Goal: Task Accomplishment & Management: Use online tool/utility

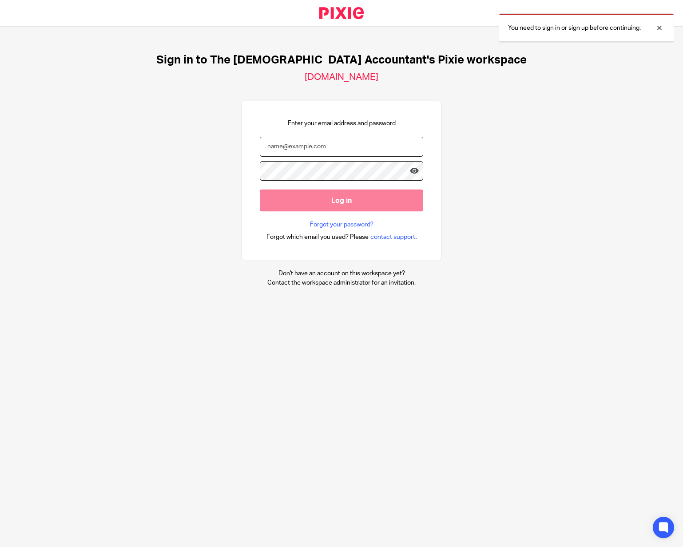
type input "enquiries@thefemaleaccountant.com"
click at [355, 206] on input "Log in" at bounding box center [341, 201] width 163 height 22
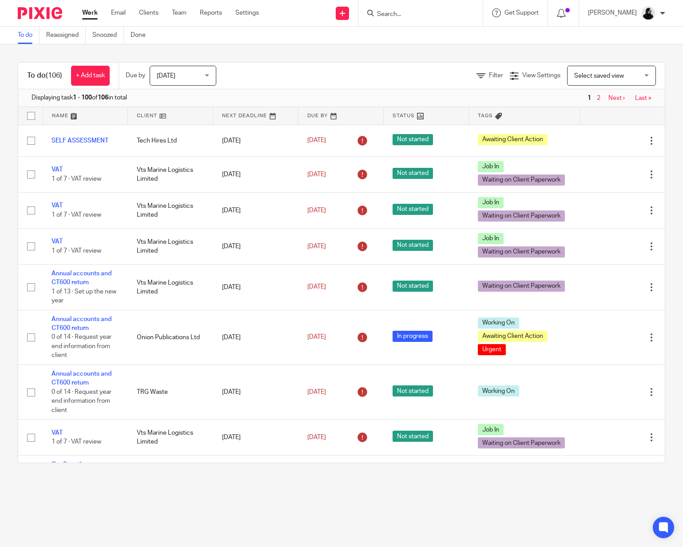
click at [416, 12] on input "Search" at bounding box center [416, 15] width 80 height 8
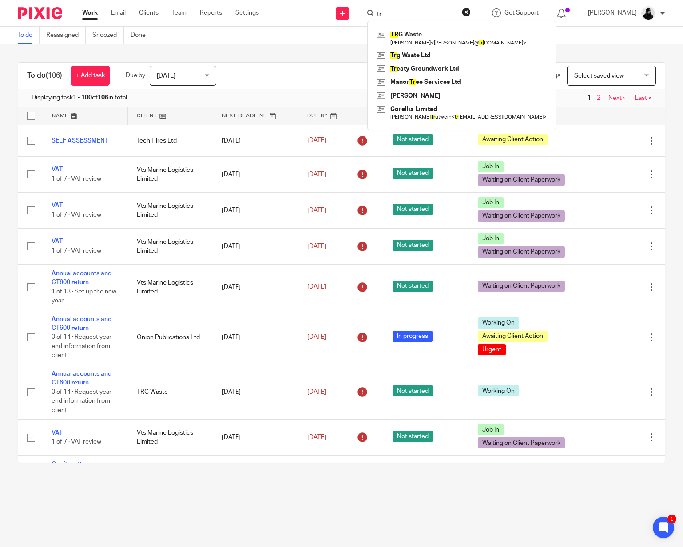
type input "t"
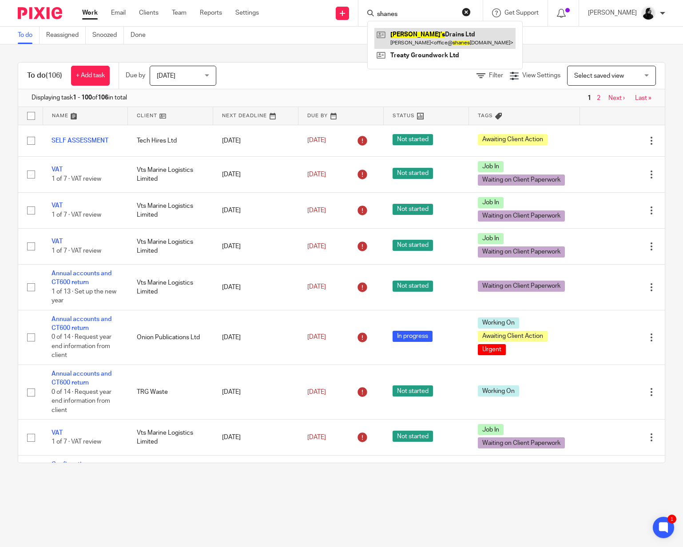
type input "shanes"
click at [417, 38] on link at bounding box center [444, 38] width 141 height 20
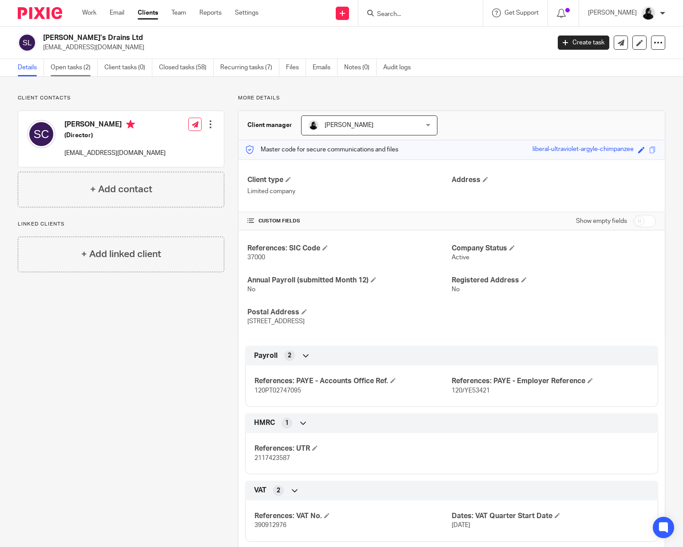
click at [79, 63] on link "Open tasks (2)" at bounding box center [74, 67] width 47 height 17
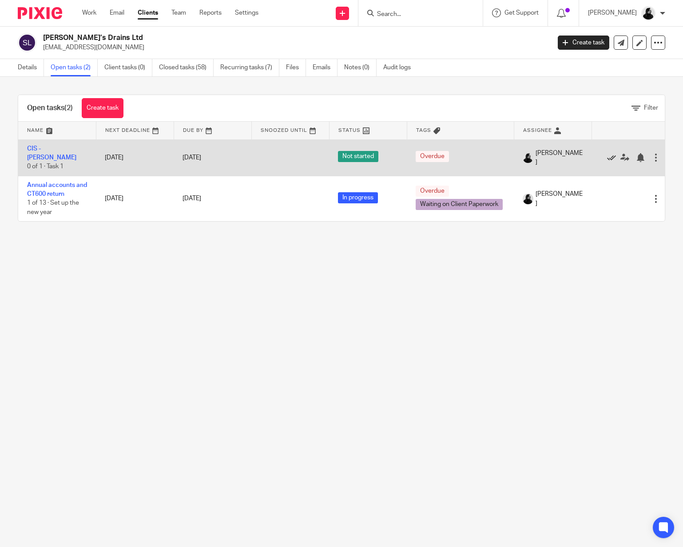
click at [615, 156] on icon at bounding box center [611, 157] width 9 height 9
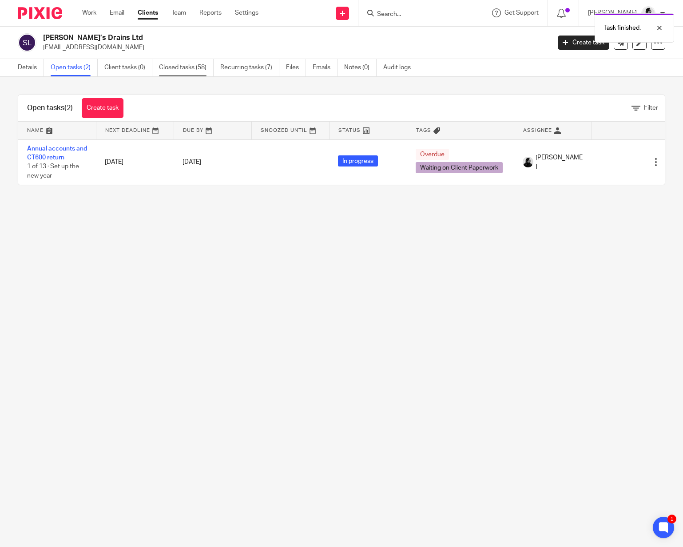
click at [193, 74] on link "Closed tasks (58)" at bounding box center [186, 67] width 55 height 17
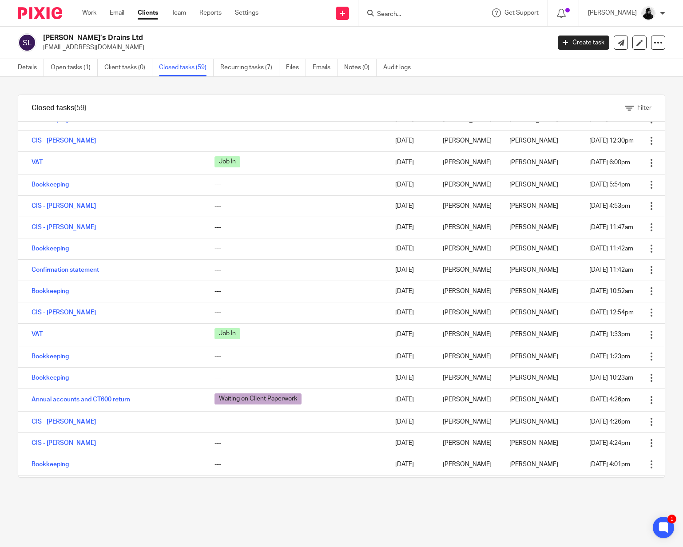
scroll to position [388, 0]
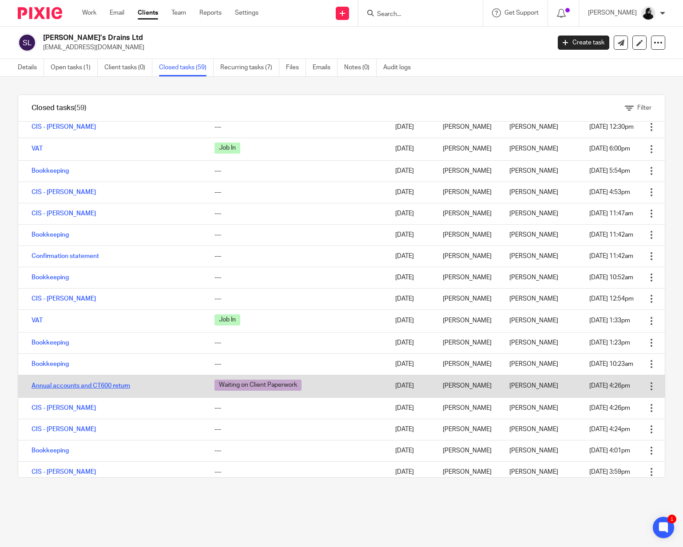
click at [75, 383] on link "Annual accounts and CT600 return" at bounding box center [81, 386] width 99 height 6
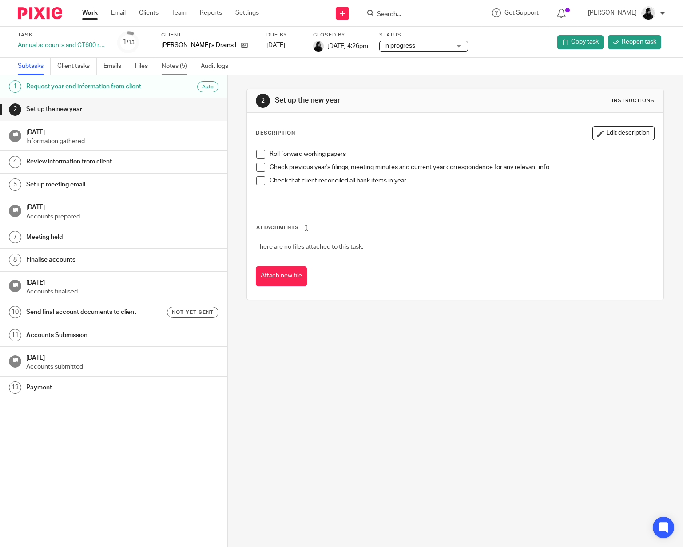
click at [183, 65] on link "Notes (5)" at bounding box center [178, 66] width 32 height 17
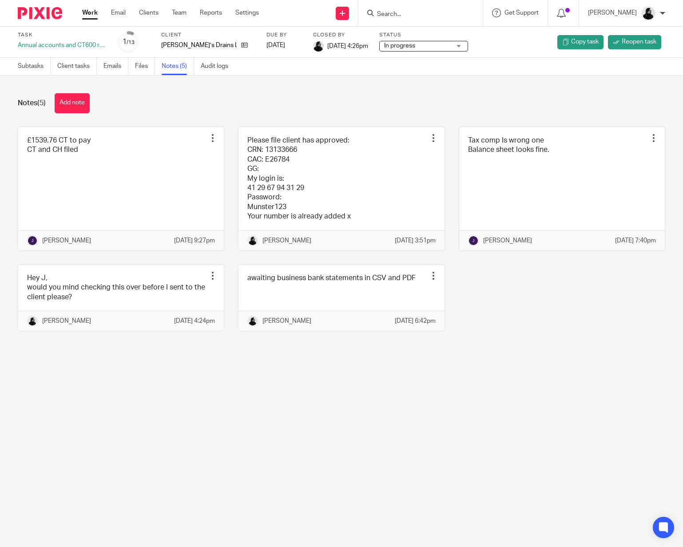
click at [153, 65] on link "Files" at bounding box center [145, 66] width 20 height 17
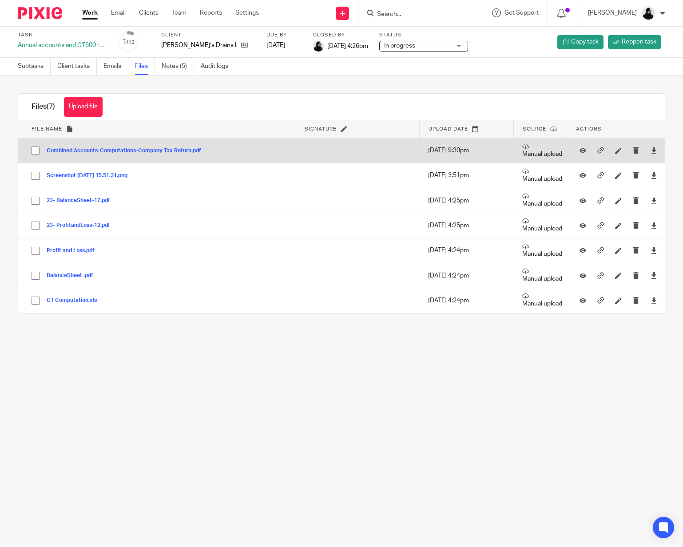
click at [113, 150] on button "Combined Accounts-Computations-Company Tax Return.pdf" at bounding box center [127, 151] width 161 height 6
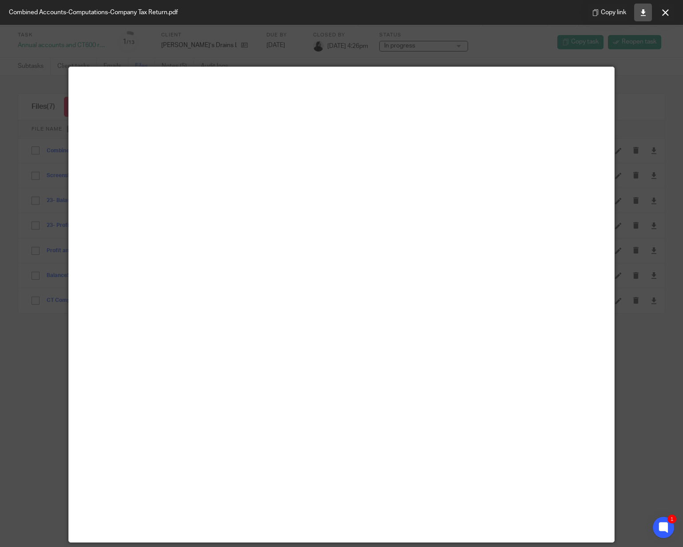
click at [643, 15] on icon at bounding box center [643, 12] width 7 height 7
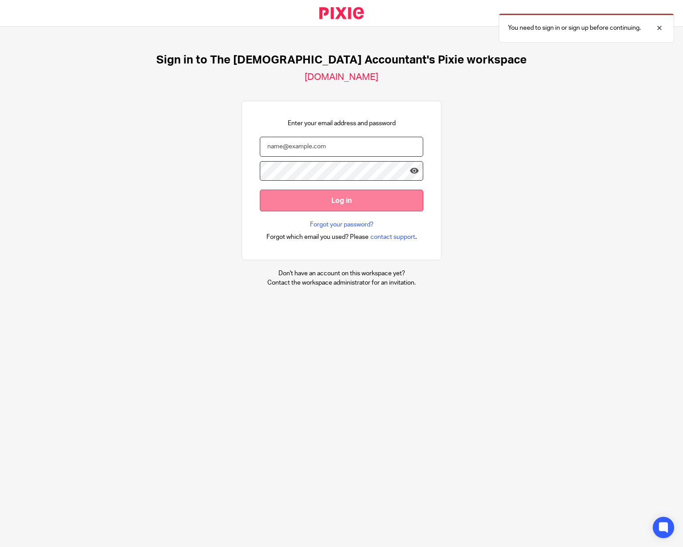
type input "[EMAIL_ADDRESS][DOMAIN_NAME]"
click at [289, 197] on input "Log in" at bounding box center [341, 201] width 163 height 22
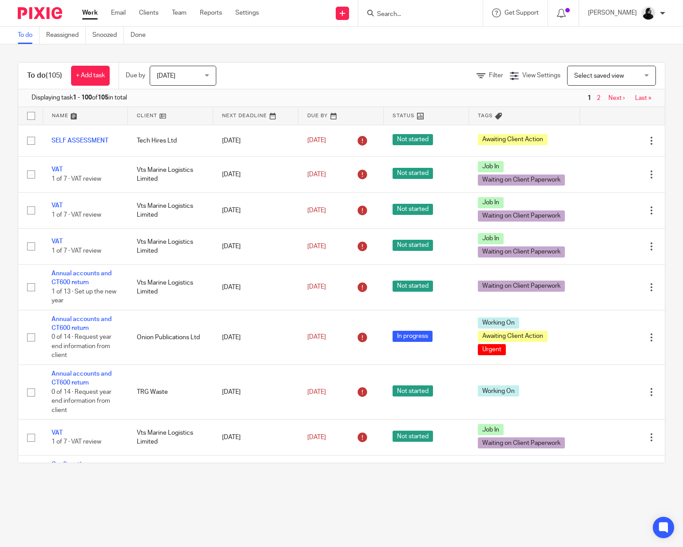
click at [414, 15] on input "Search" at bounding box center [416, 15] width 80 height 8
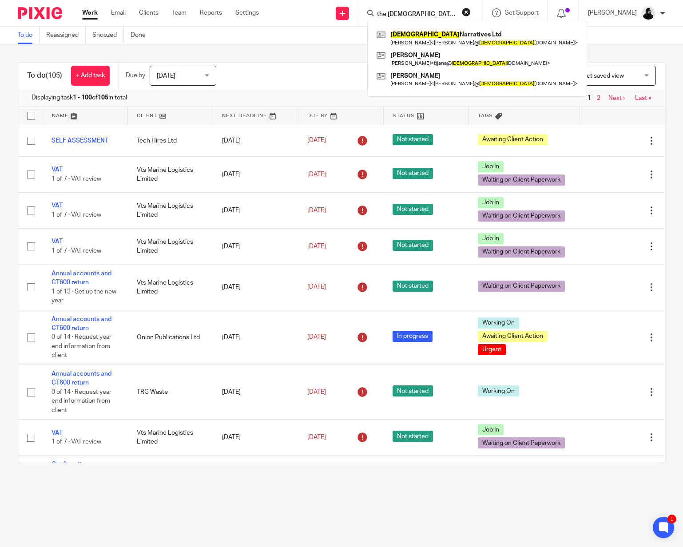
click at [418, 13] on input "the [DEMOGRAPHIC_DATA]" at bounding box center [416, 15] width 80 height 8
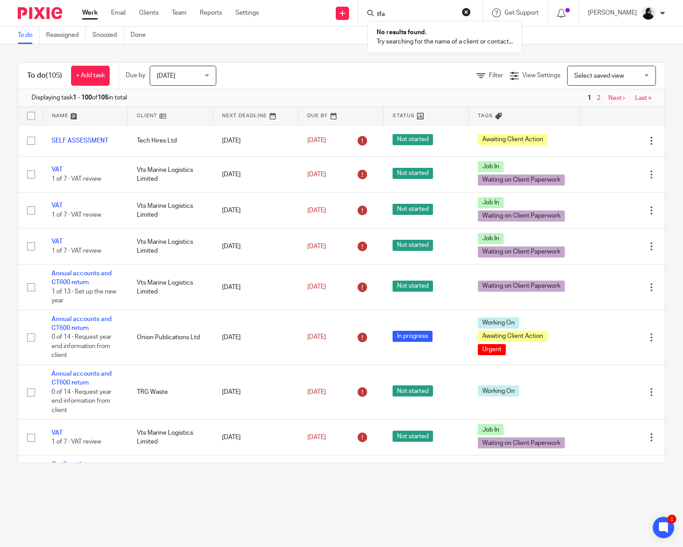
type input "tfa"
